Goal: Information Seeking & Learning: Learn about a topic

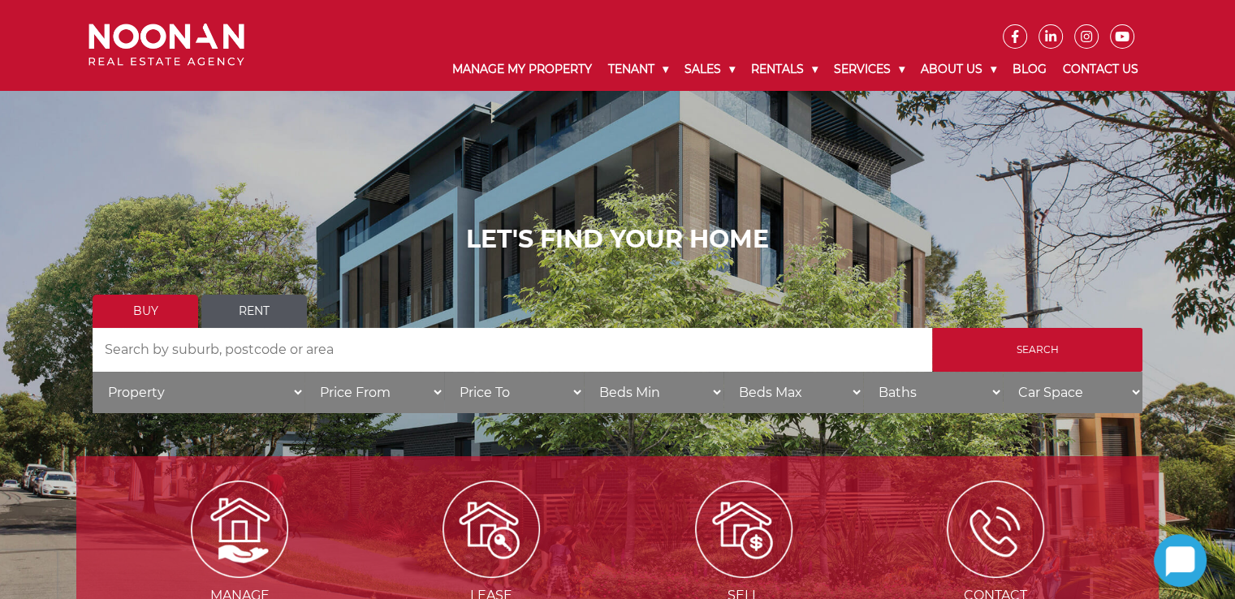
click at [324, 349] on input "Search by Address" at bounding box center [512, 350] width 839 height 44
type input "mirana"
click at [932, 328] on input "Search" at bounding box center [1037, 350] width 210 height 44
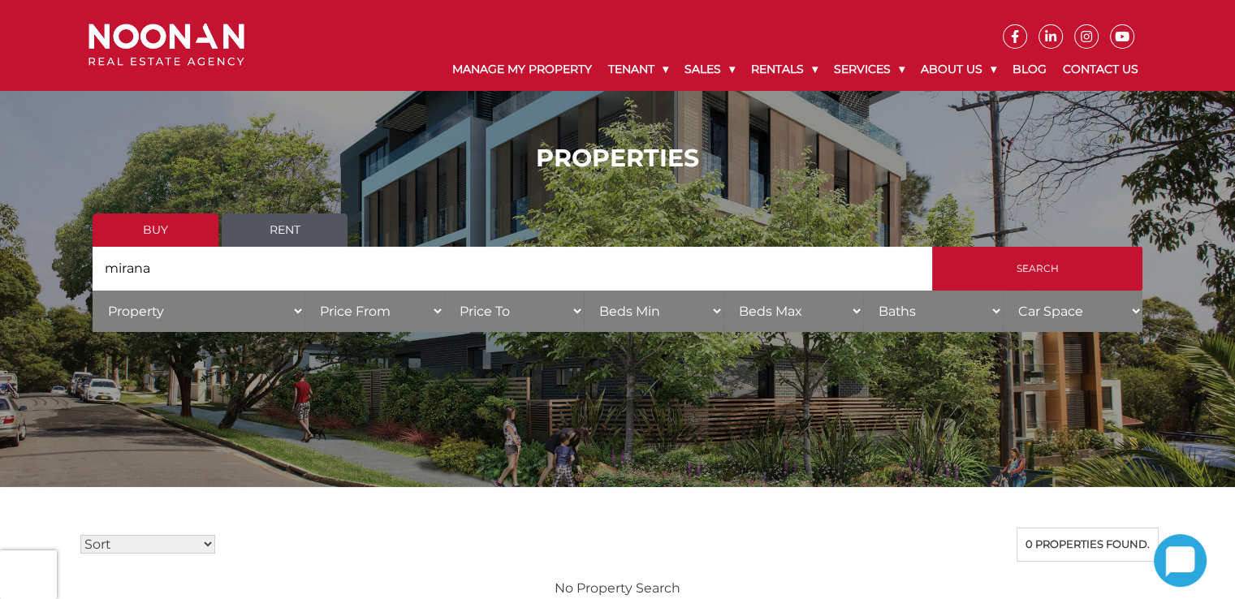
click at [344, 276] on input "mirana" at bounding box center [512, 269] width 839 height 44
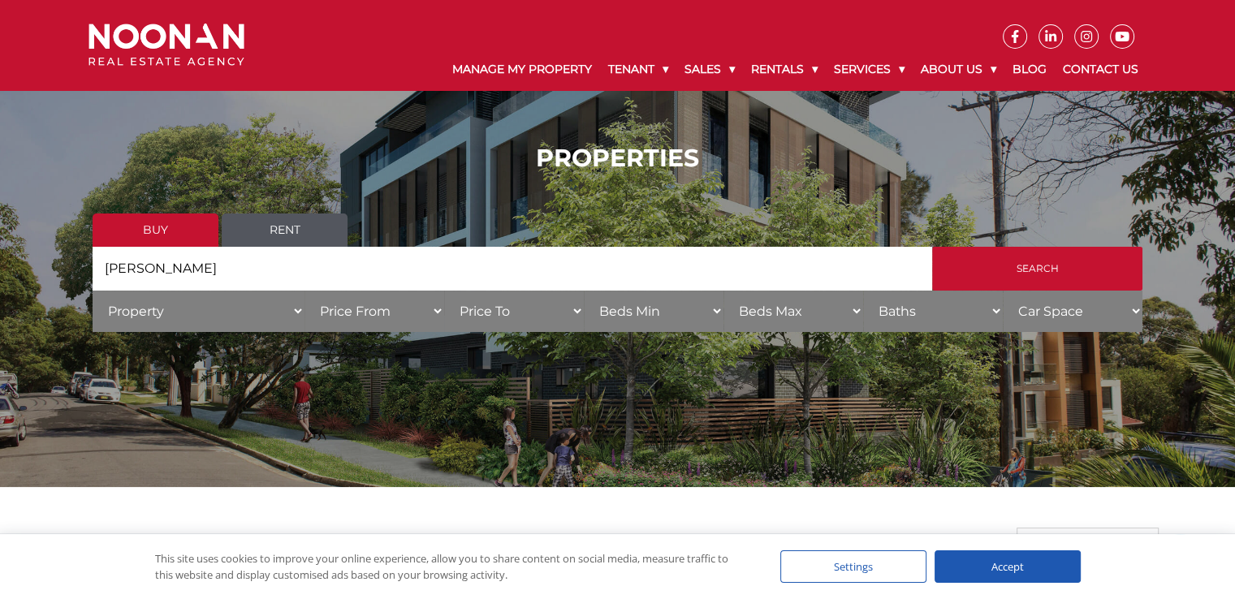
click at [301, 247] on input "[PERSON_NAME]" at bounding box center [512, 269] width 839 height 44
type input "[PERSON_NAME]"
click at [301, 228] on link "Rent" at bounding box center [285, 230] width 126 height 33
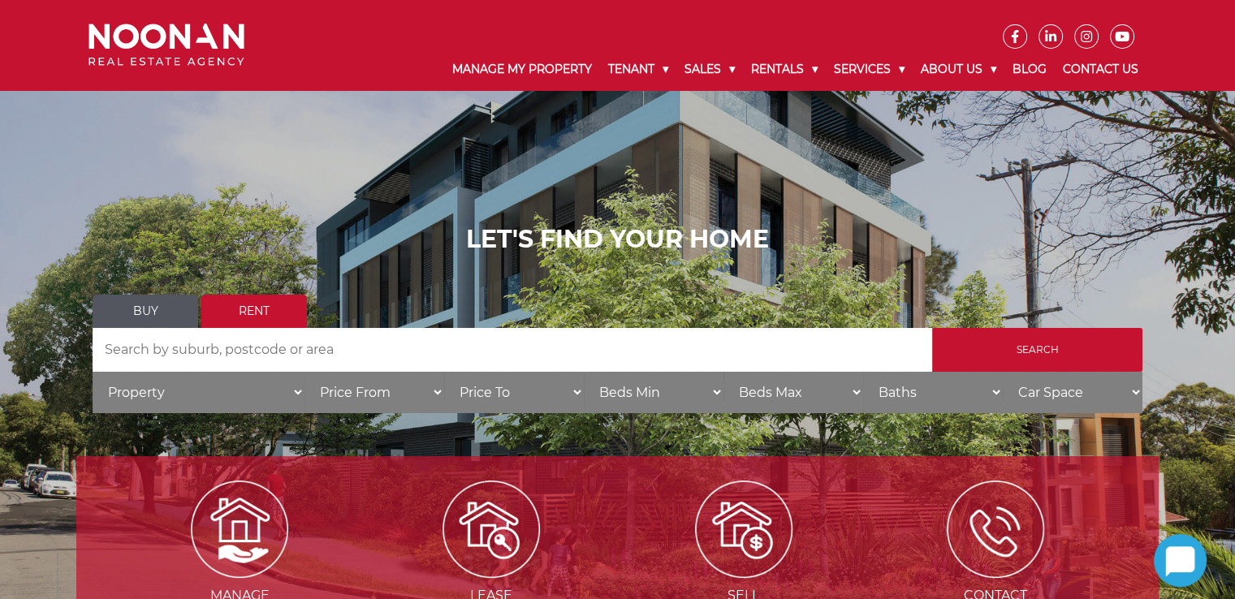
click at [757, 343] on input "Search by Address" at bounding box center [512, 350] width 839 height 44
type input "2227"
click at [932, 328] on input "Search" at bounding box center [1037, 350] width 210 height 44
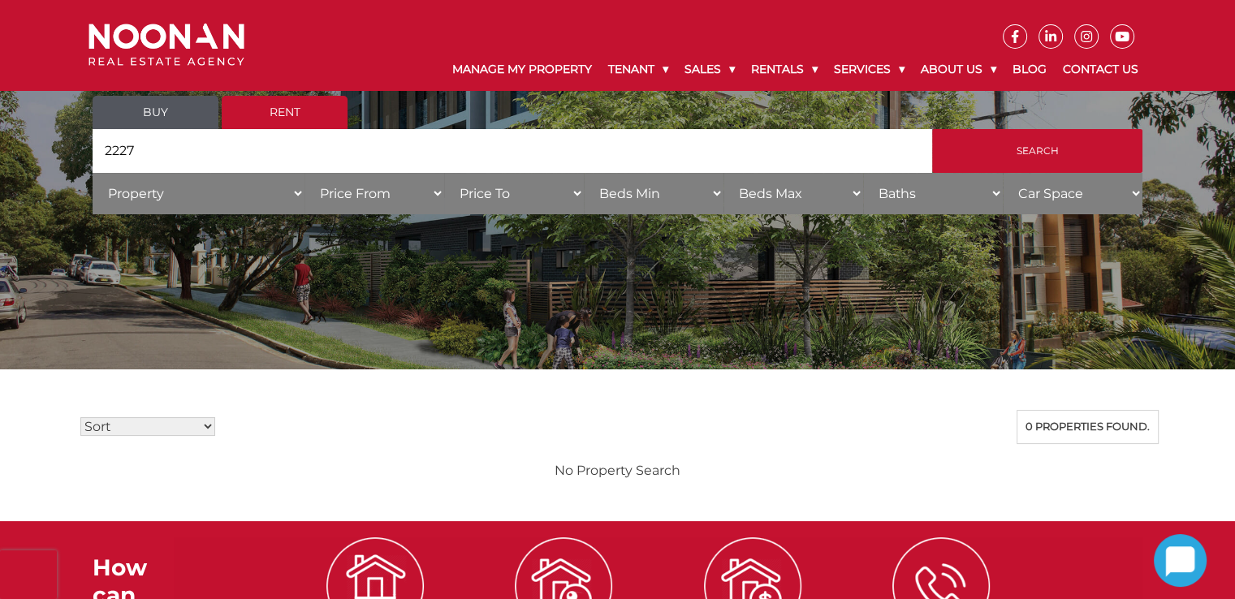
scroll to position [117, 0]
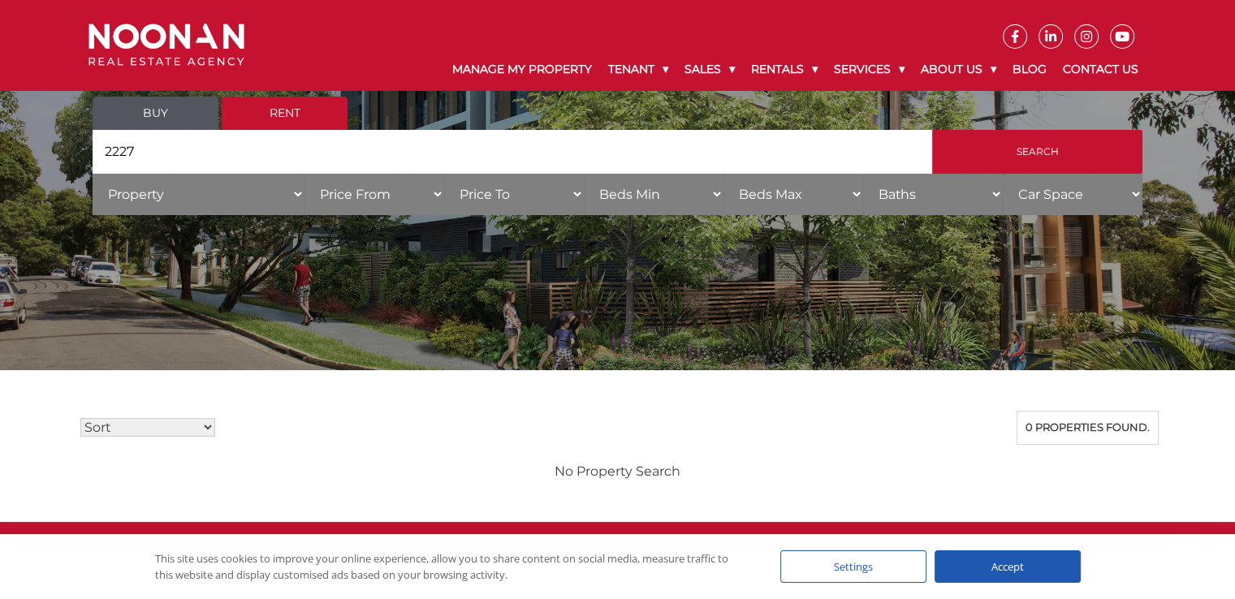
click at [265, 145] on input "2227" at bounding box center [512, 152] width 839 height 44
type input "2226"
click at [932, 130] on input "Search" at bounding box center [1037, 152] width 210 height 44
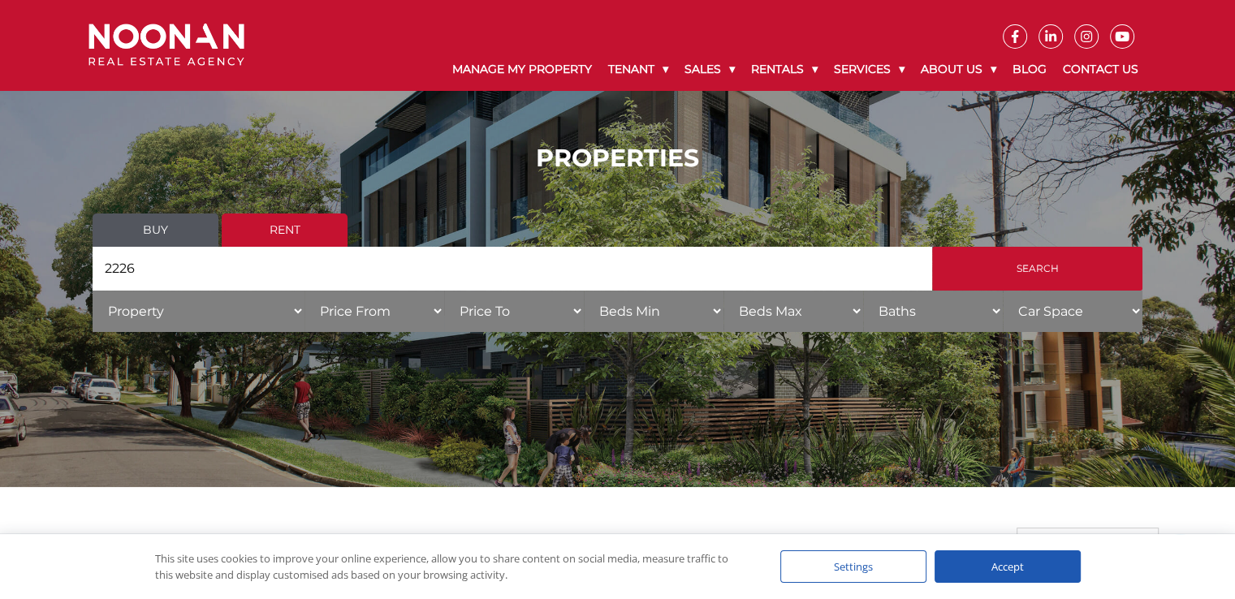
click at [583, 268] on input "2226" at bounding box center [512, 269] width 839 height 44
type input "2"
type input "[PERSON_NAME]"
click at [932, 247] on input "Search" at bounding box center [1037, 269] width 210 height 44
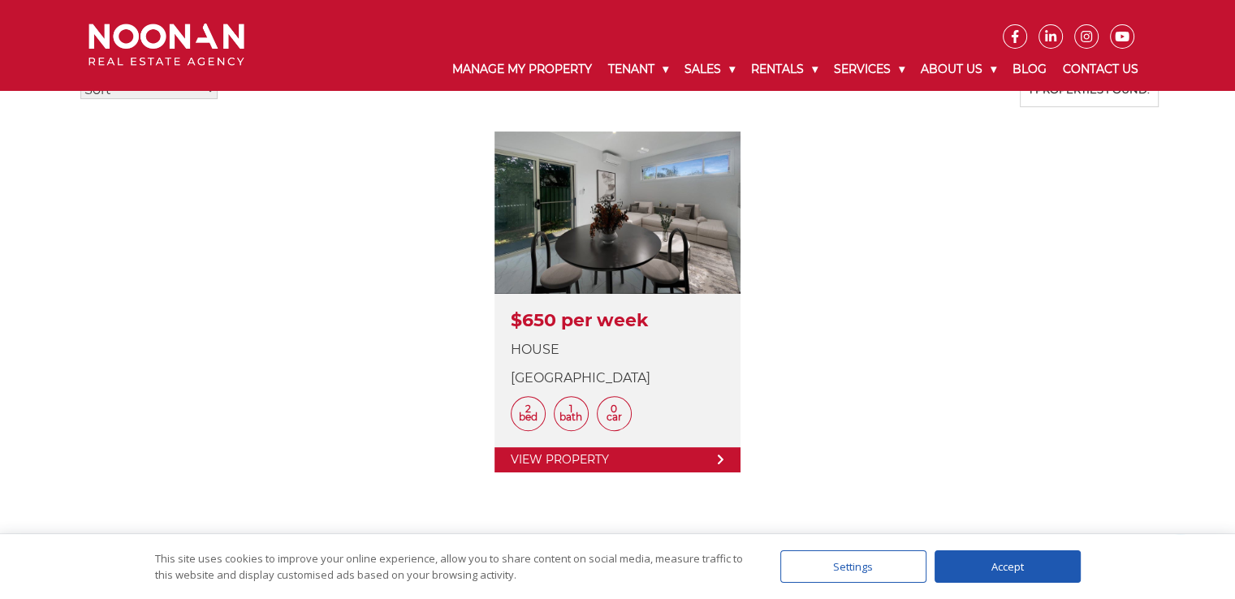
scroll to position [455, 0]
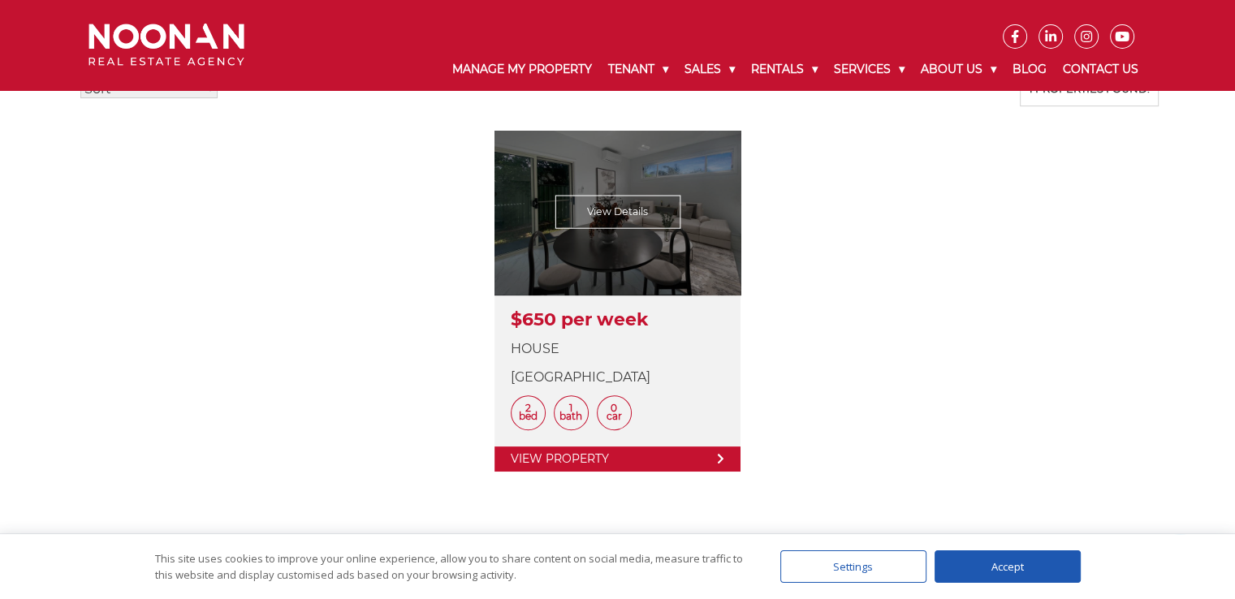
click at [620, 256] on link at bounding box center [617, 301] width 246 height 341
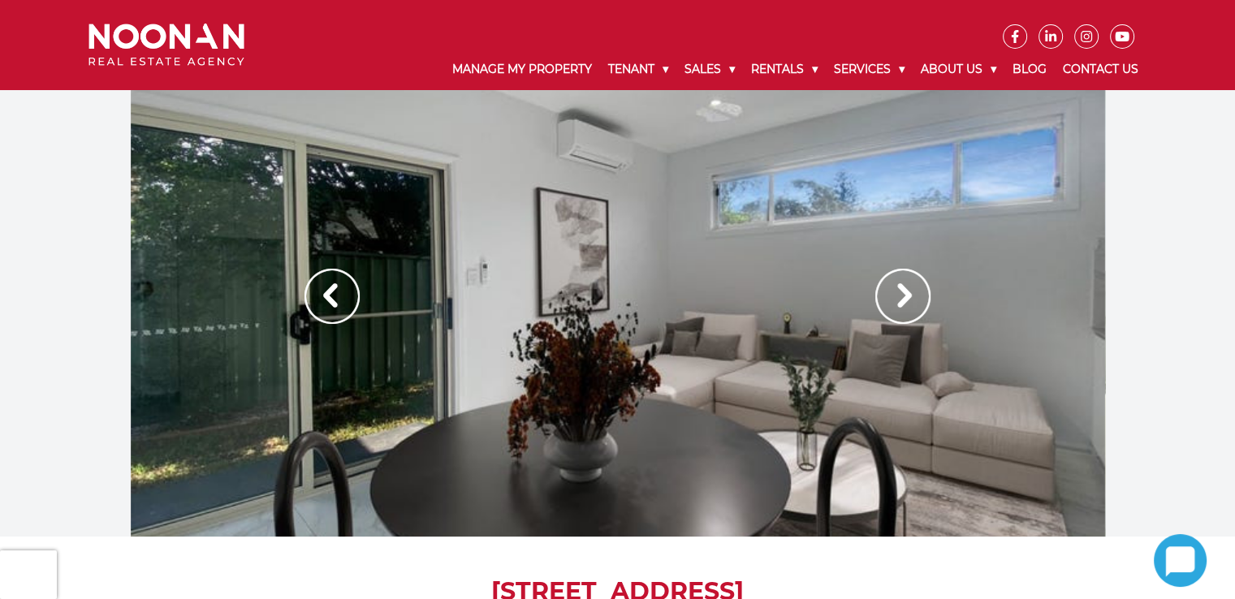
click at [895, 311] on img at bounding box center [902, 296] width 55 height 55
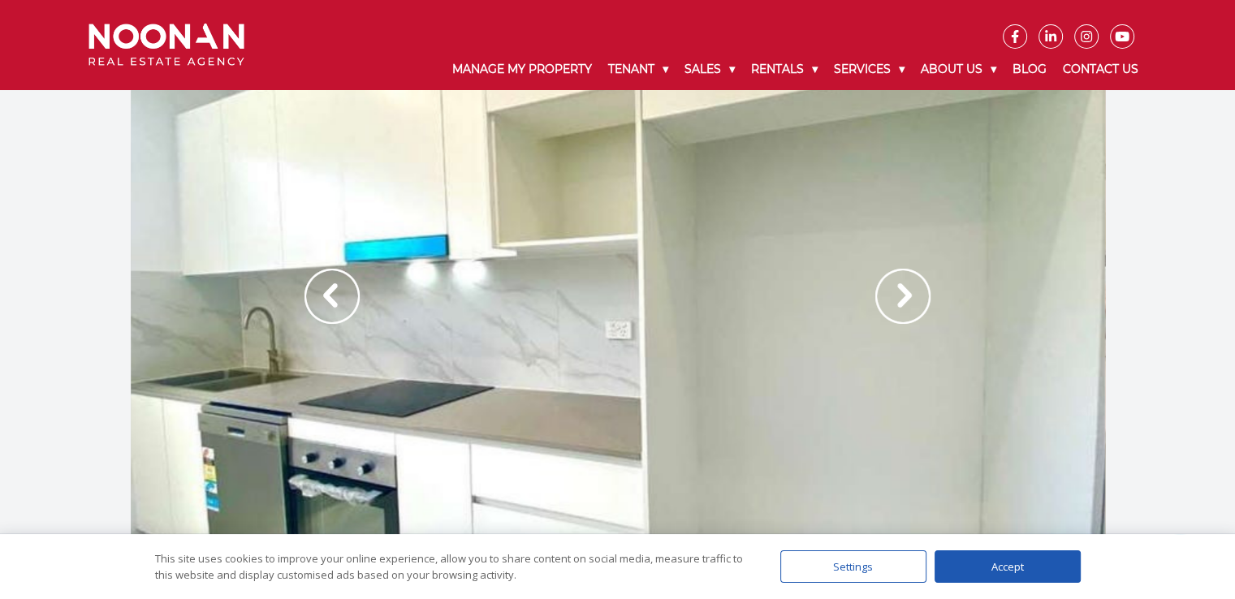
click at [899, 315] on img at bounding box center [902, 296] width 55 height 55
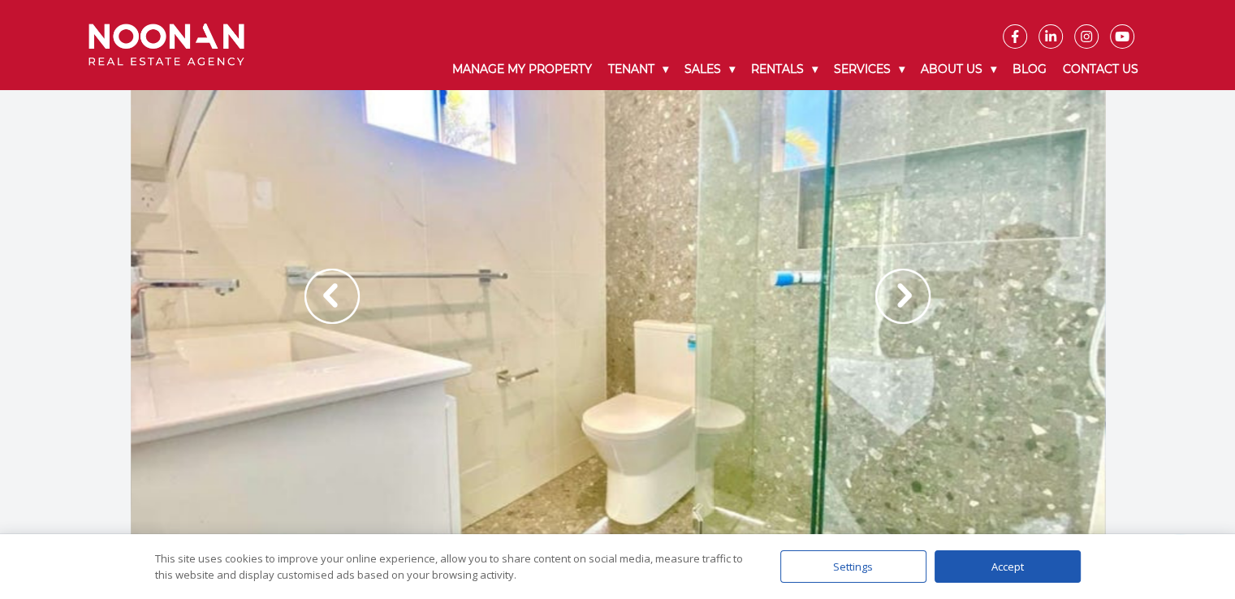
click at [915, 315] on img at bounding box center [902, 296] width 55 height 55
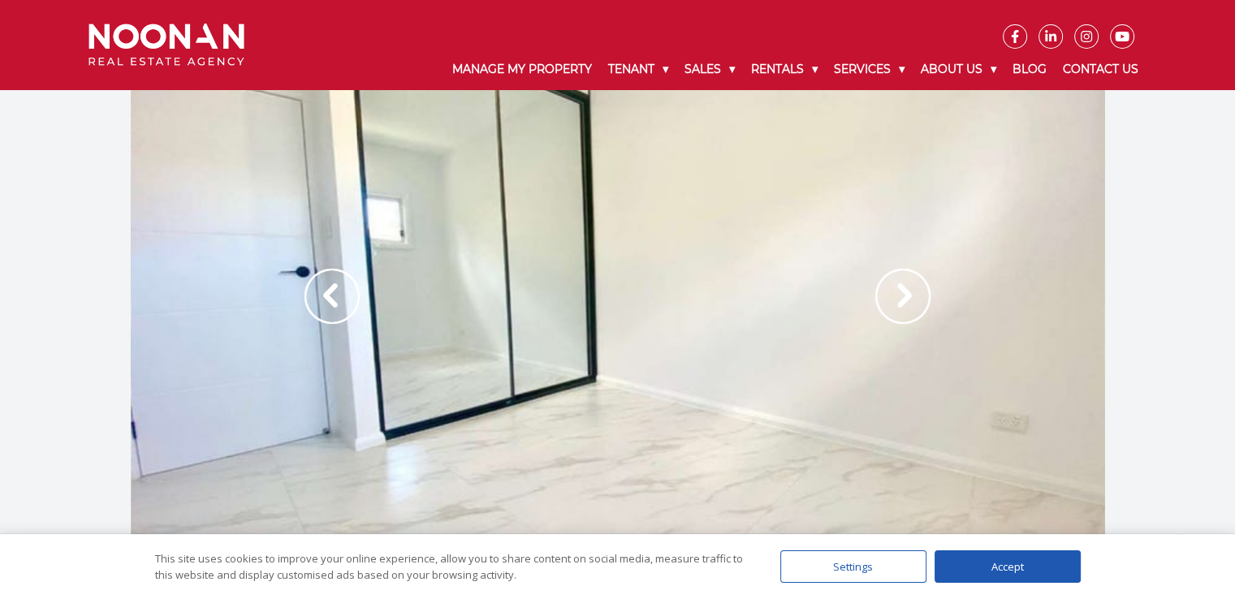
click at [902, 309] on img at bounding box center [902, 296] width 55 height 55
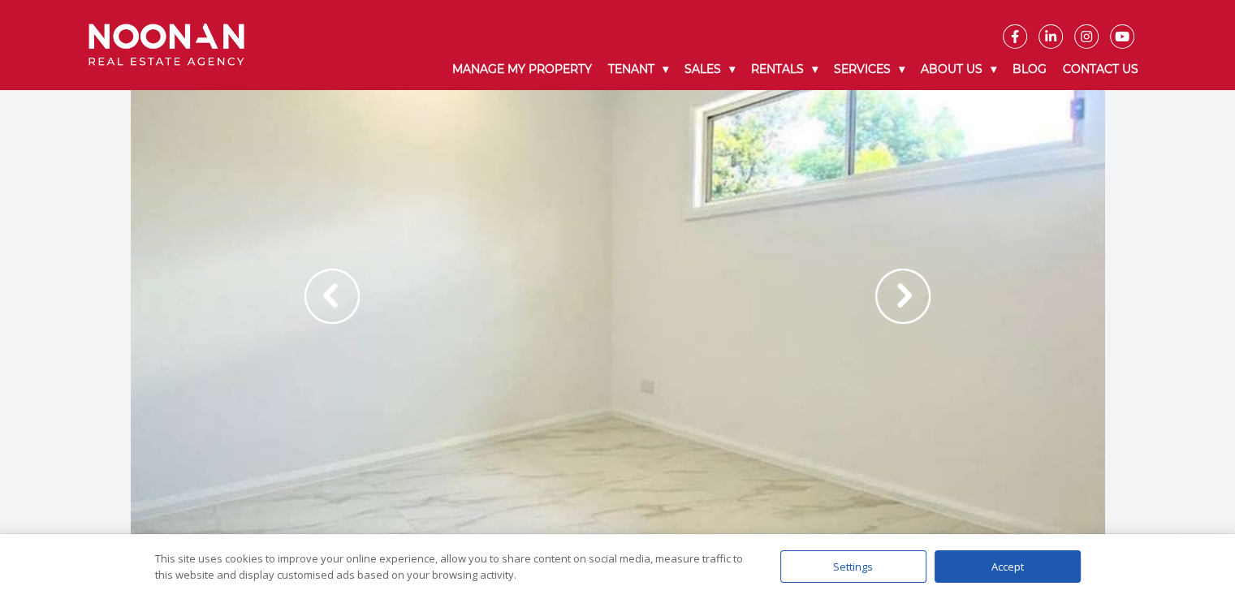
click at [907, 308] on img at bounding box center [902, 296] width 55 height 55
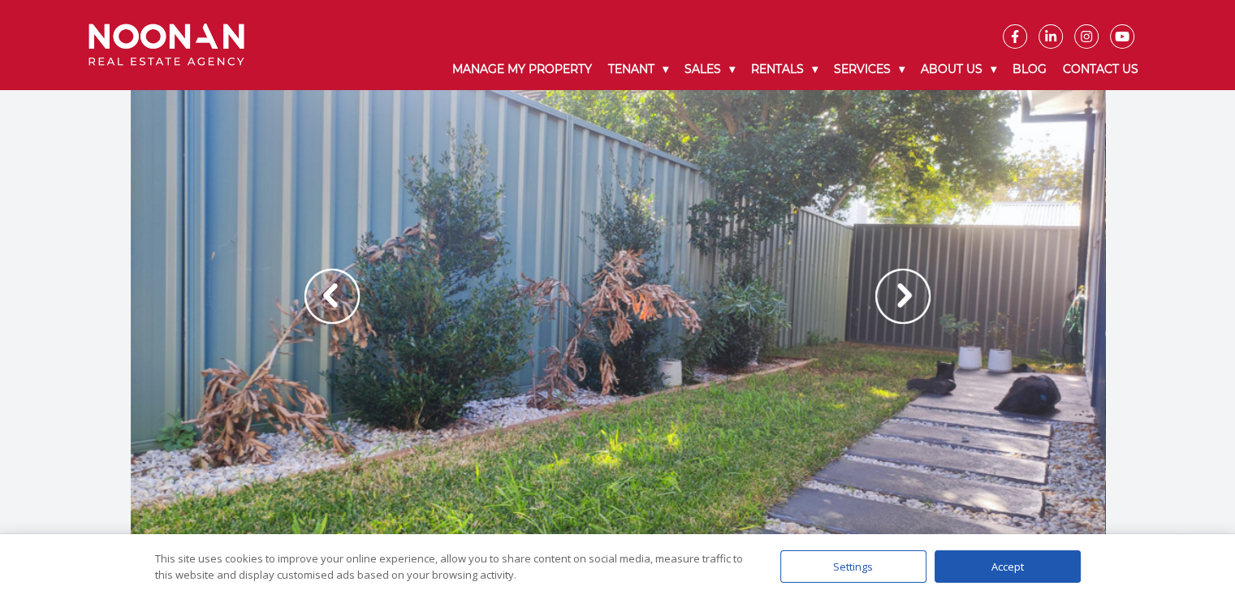
click at [903, 314] on img at bounding box center [902, 296] width 55 height 55
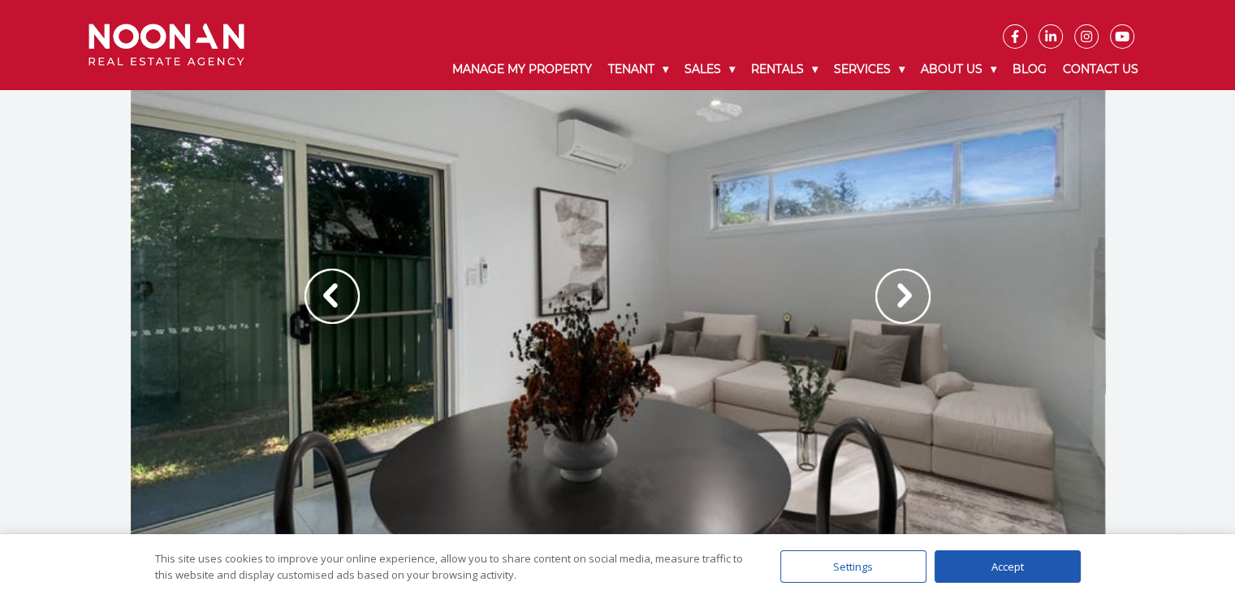
click at [905, 311] on img at bounding box center [902, 296] width 55 height 55
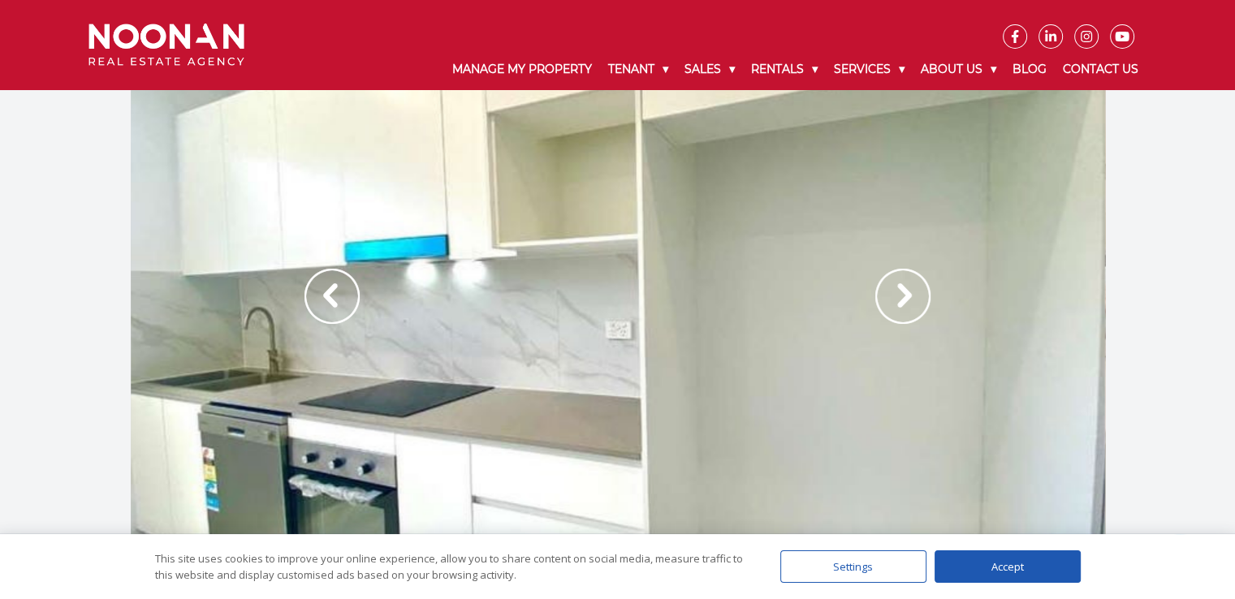
click at [905, 314] on img at bounding box center [902, 296] width 55 height 55
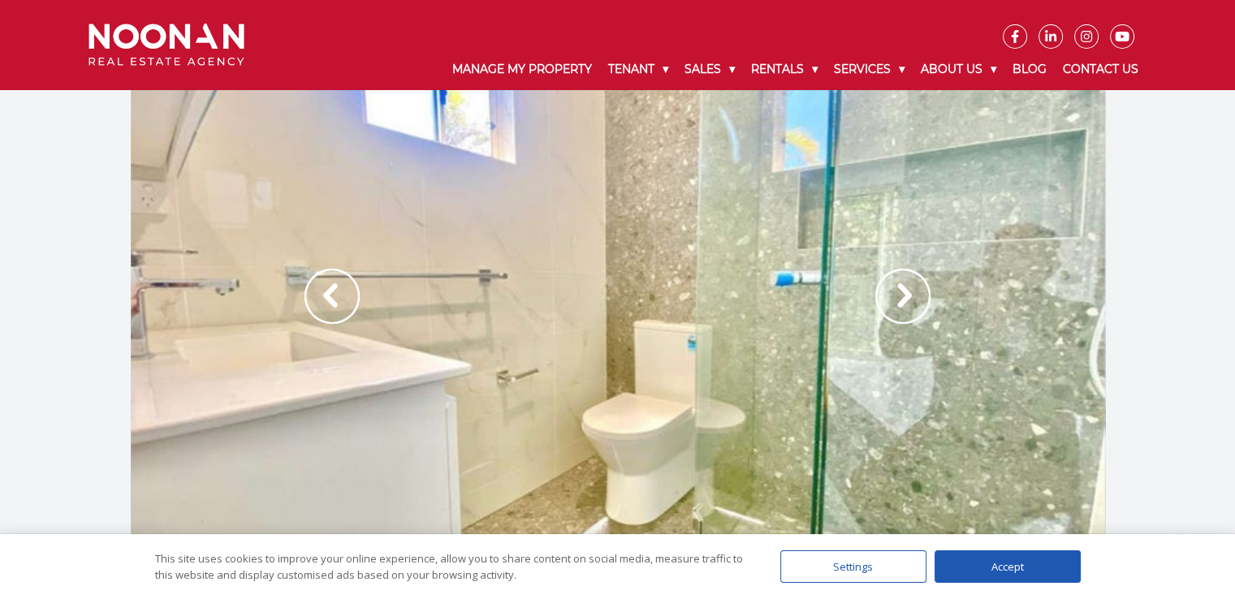
click at [906, 313] on img at bounding box center [902, 296] width 55 height 55
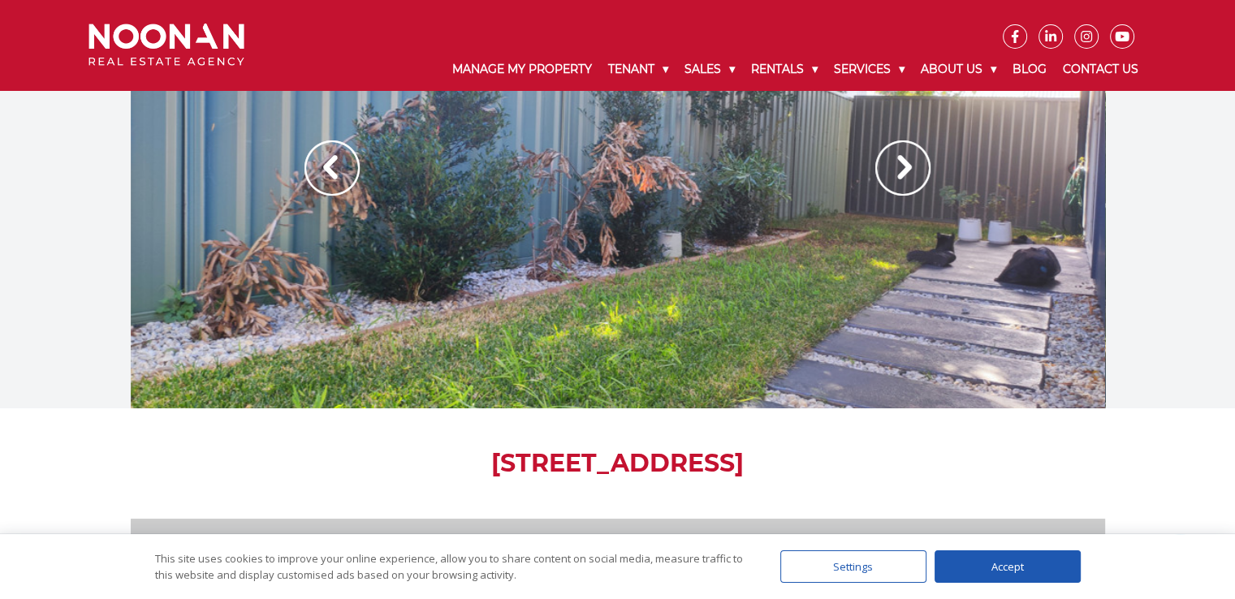
scroll to position [37, 0]
